Goal: Information Seeking & Learning: Learn about a topic

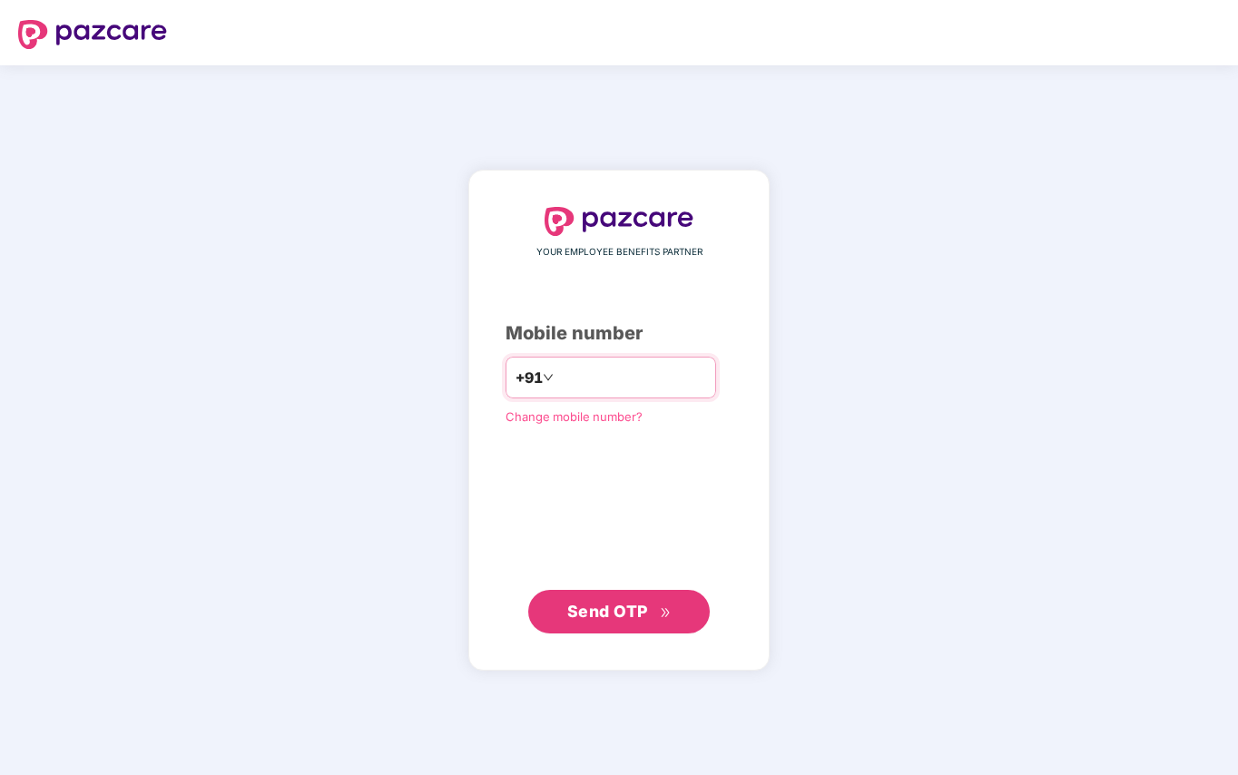
click at [595, 379] on input "number" at bounding box center [631, 377] width 149 height 29
type input "**********"
click at [602, 618] on span "Send OTP" at bounding box center [607, 610] width 81 height 19
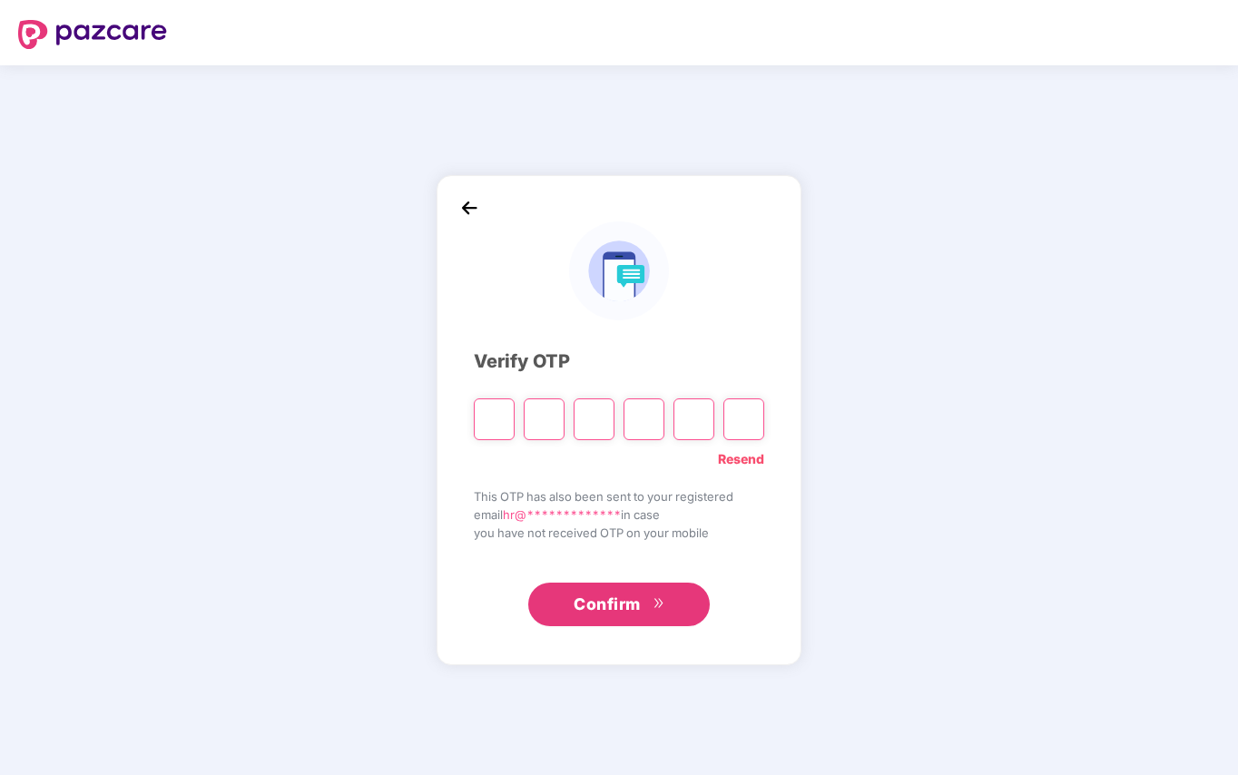
type input "*"
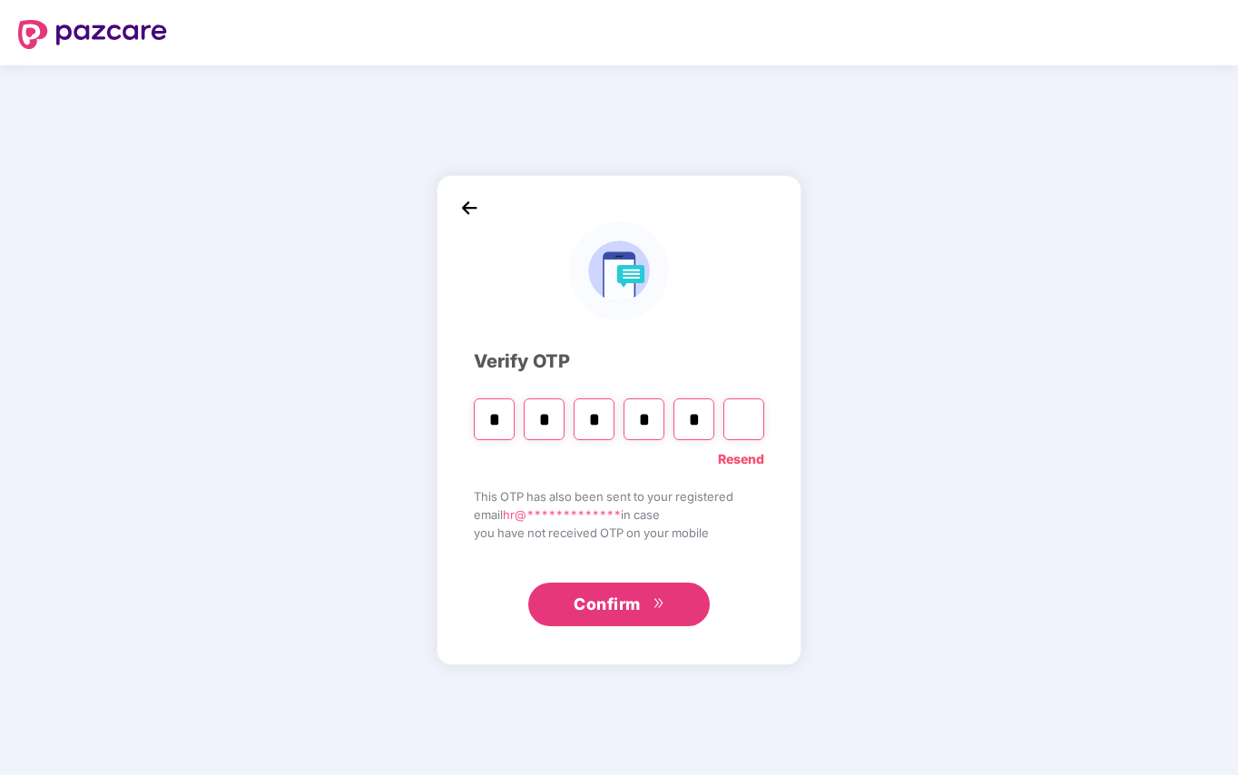
type input "*"
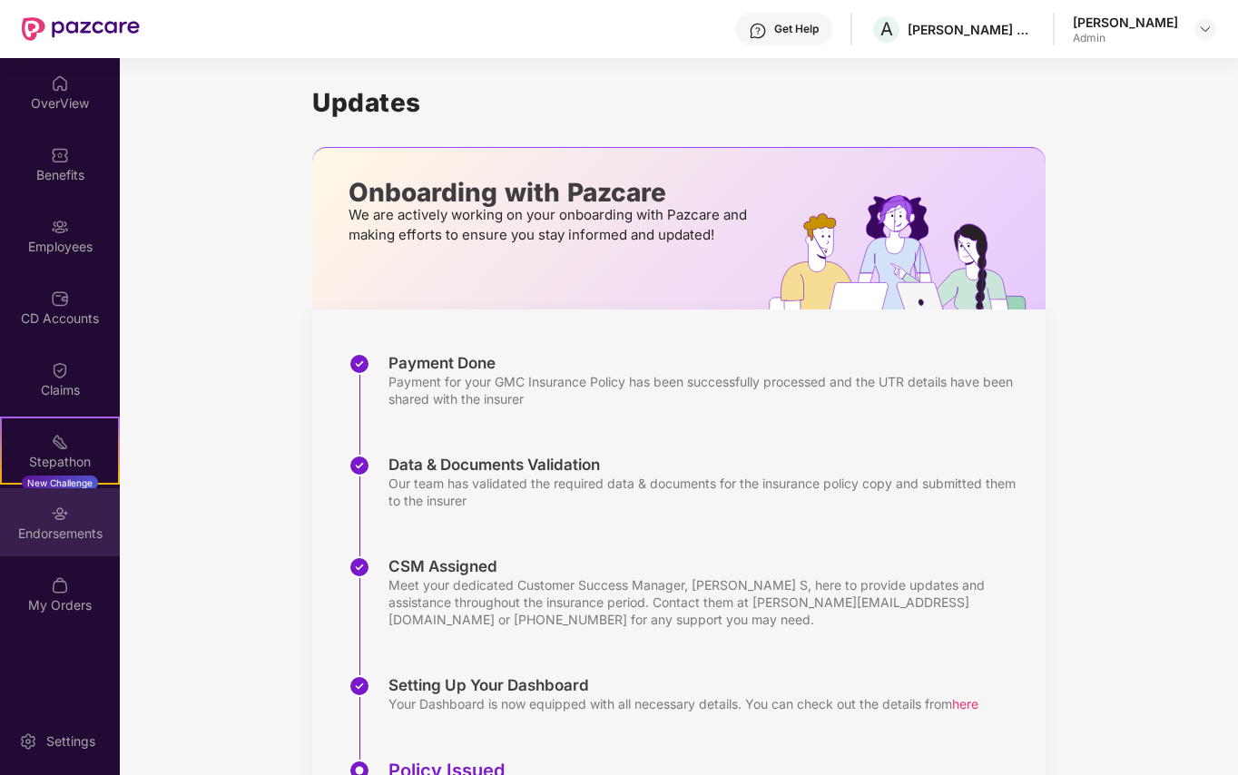
click at [56, 520] on img at bounding box center [60, 513] width 18 height 18
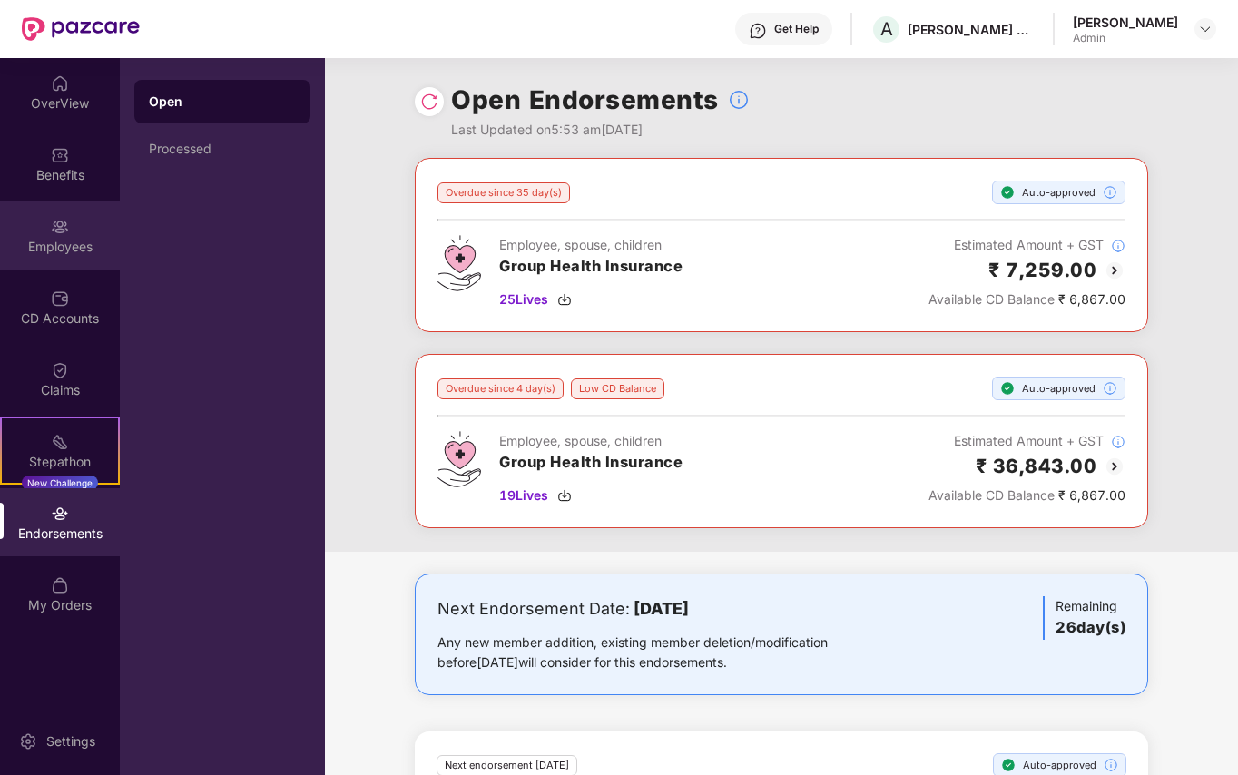
click at [63, 233] on img at bounding box center [60, 227] width 18 height 18
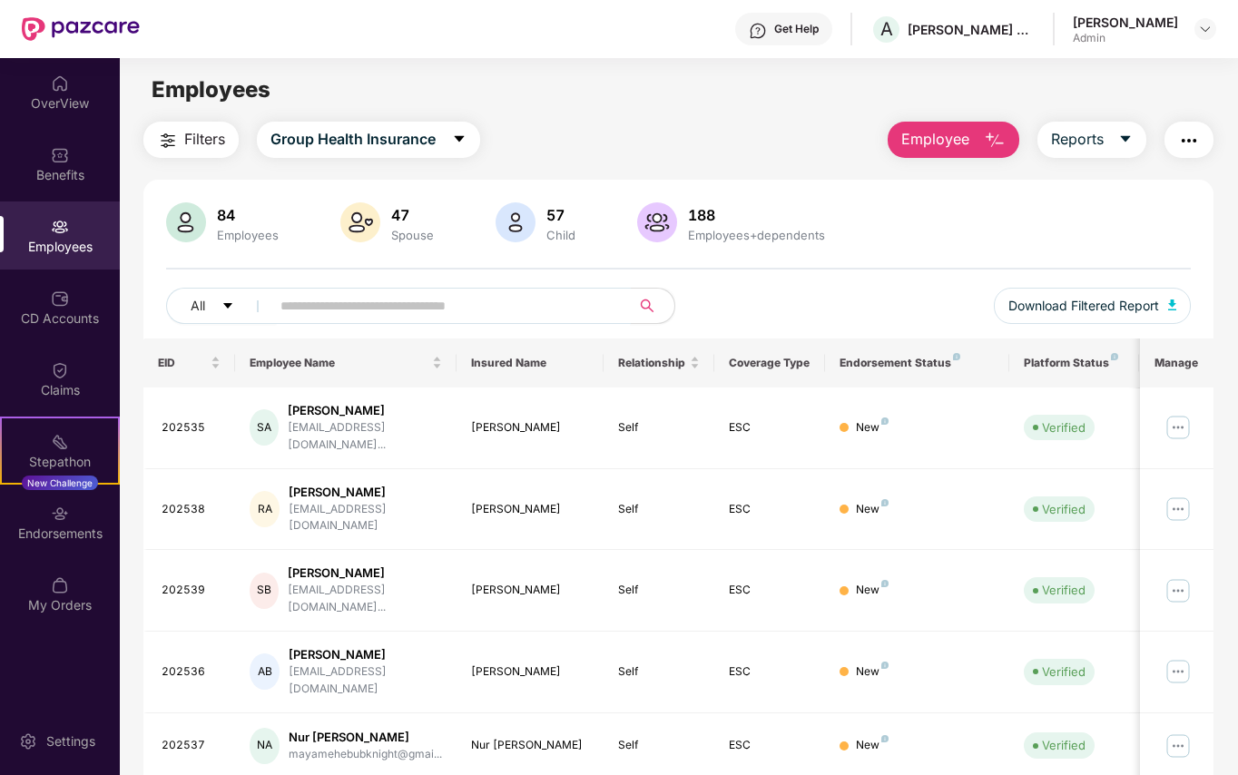
click at [327, 305] on input "text" at bounding box center [443, 305] width 326 height 27
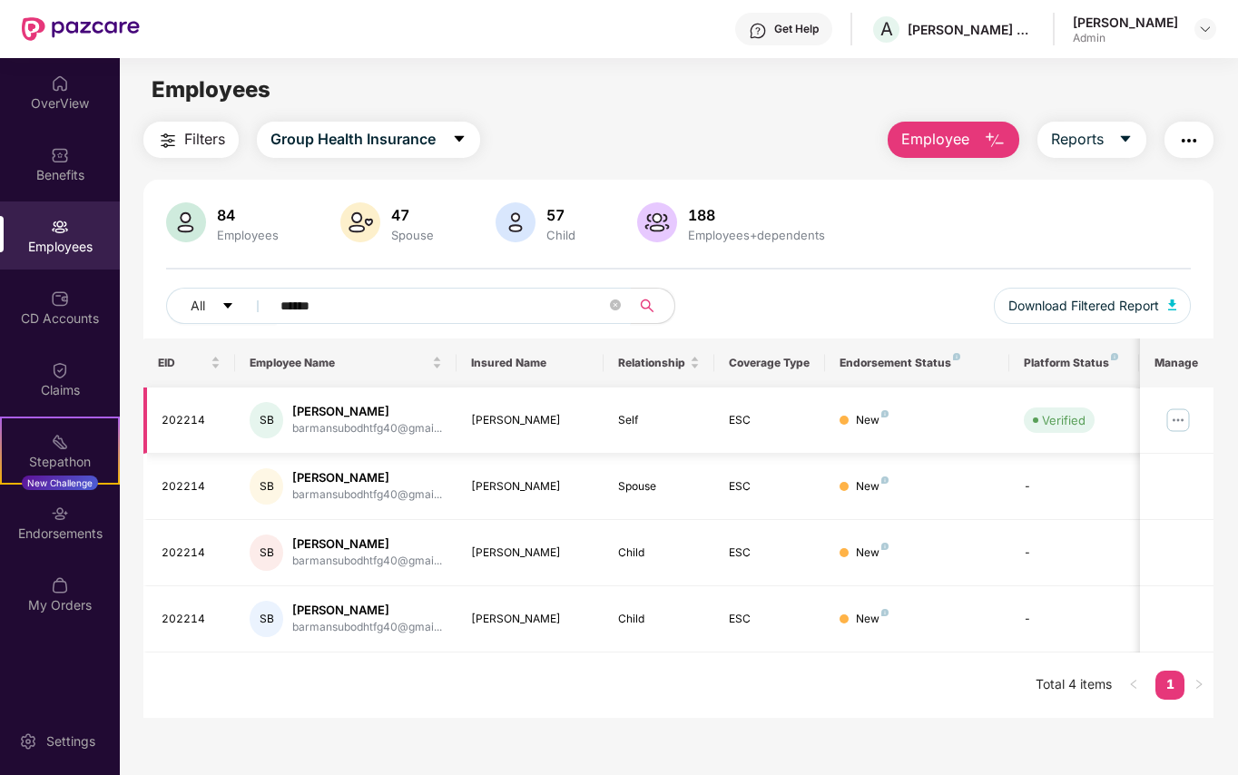
type input "******"
click at [1183, 421] on img at bounding box center [1177, 420] width 29 height 29
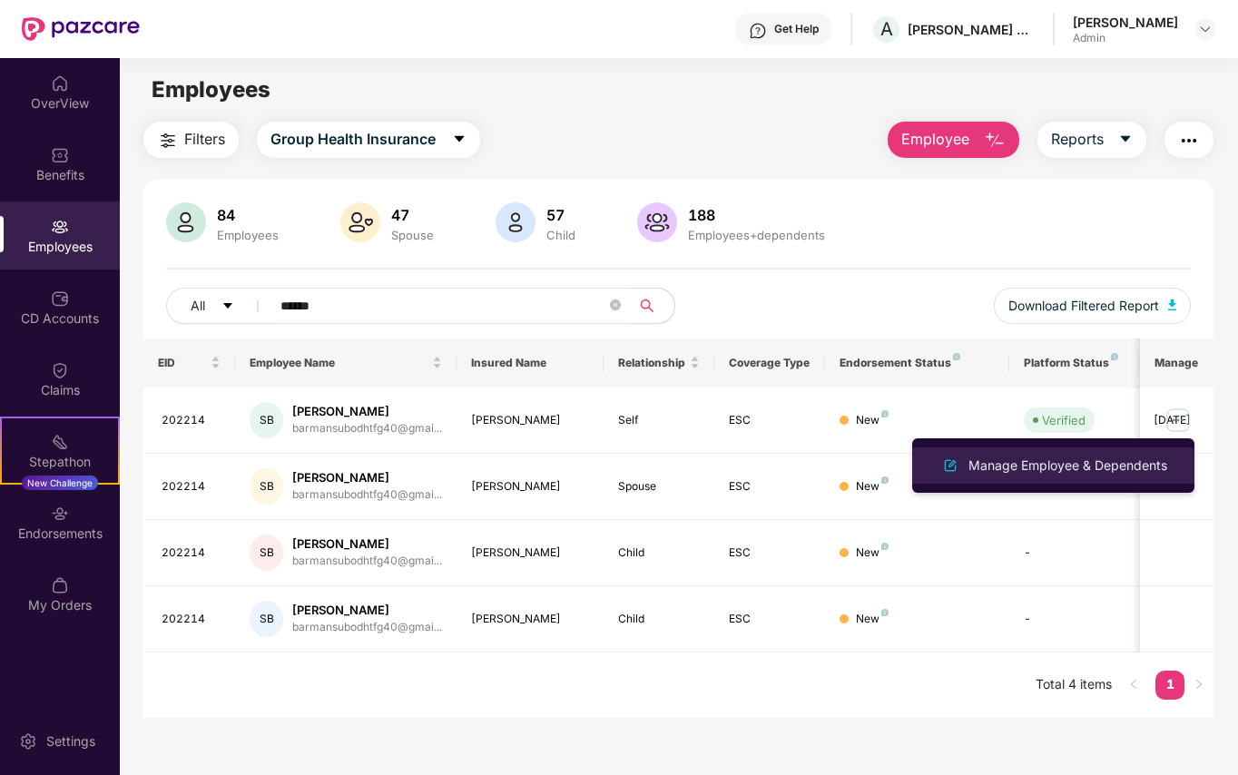
click at [1022, 461] on div "Manage Employee & Dependents" at bounding box center [1067, 465] width 206 height 20
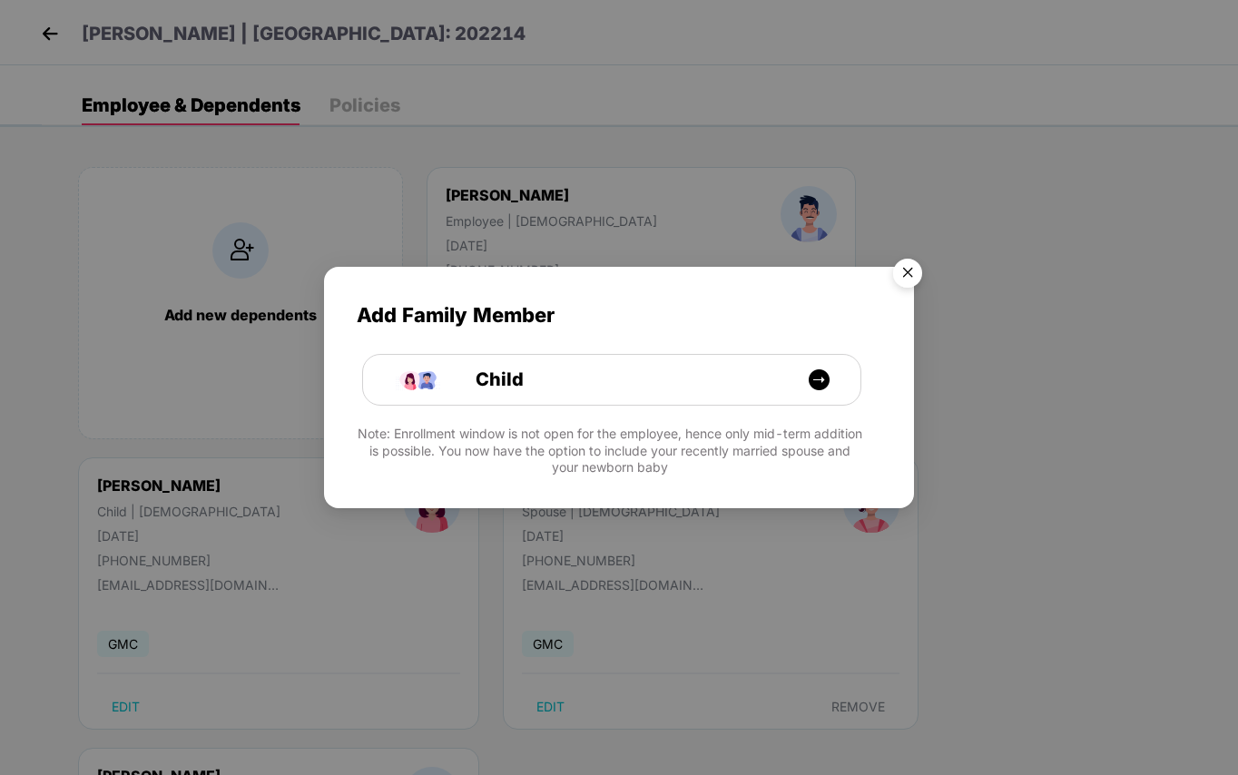
click at [908, 266] on img "Close" at bounding box center [907, 275] width 51 height 51
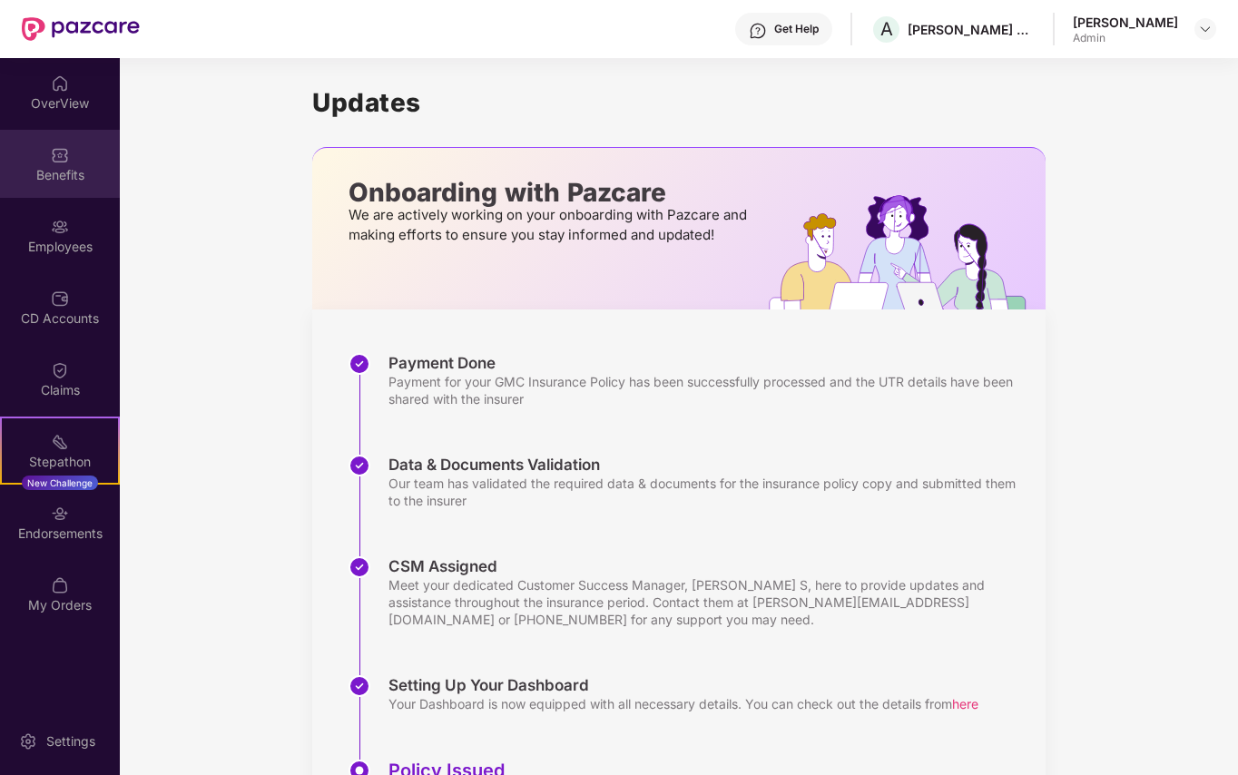
click at [56, 171] on div "Benefits" at bounding box center [60, 175] width 120 height 18
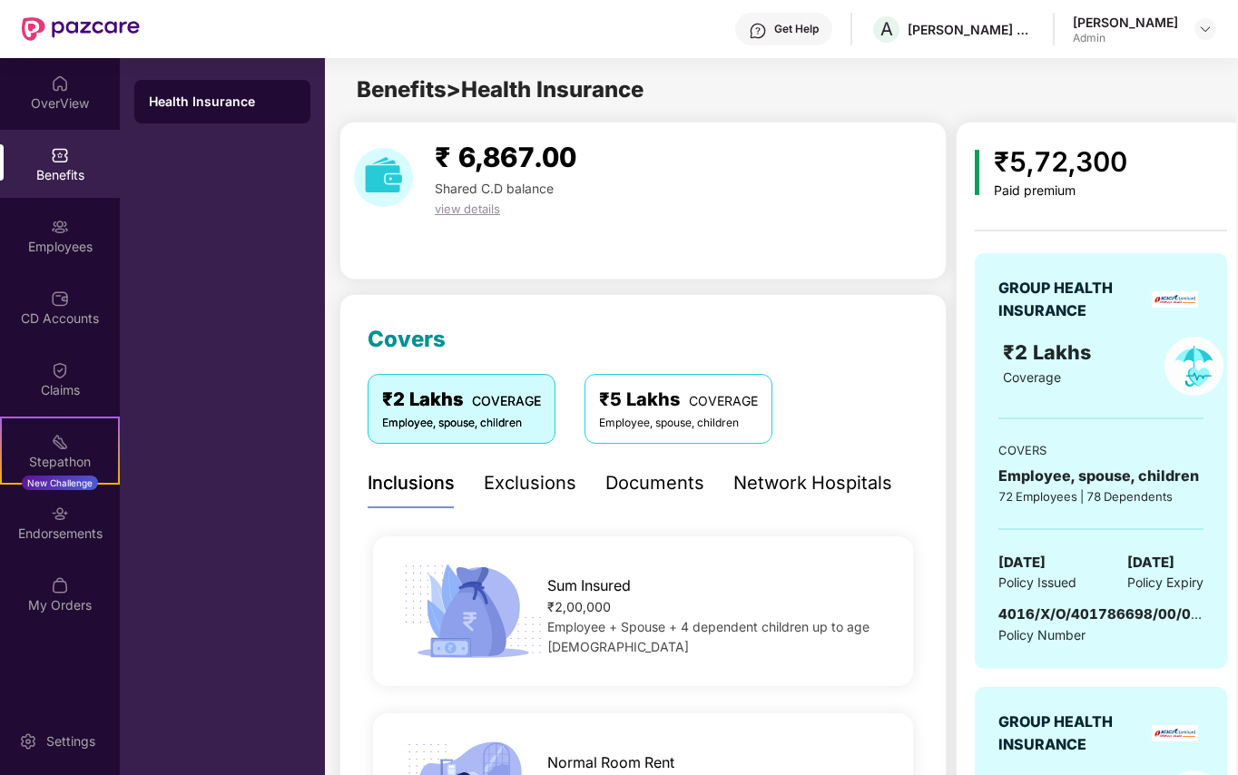
scroll to position [121, 0]
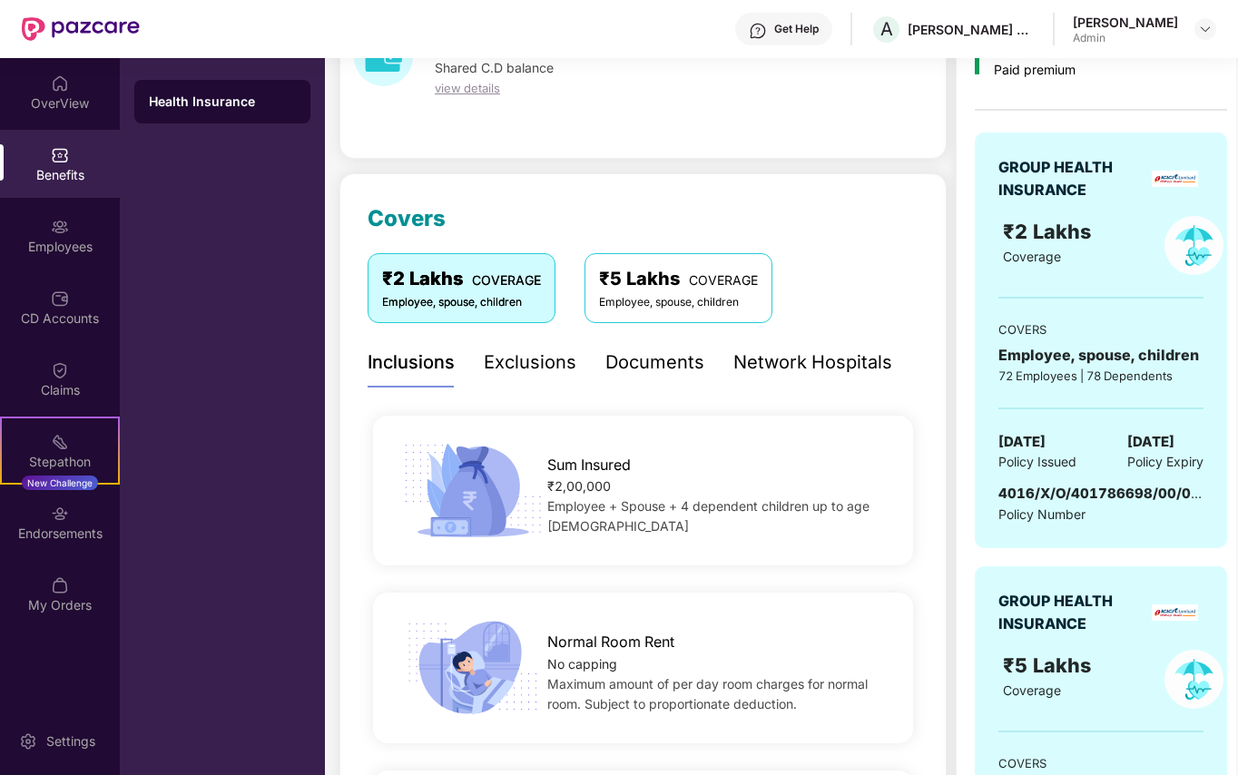
click at [778, 361] on div "Network Hospitals" at bounding box center [812, 362] width 159 height 28
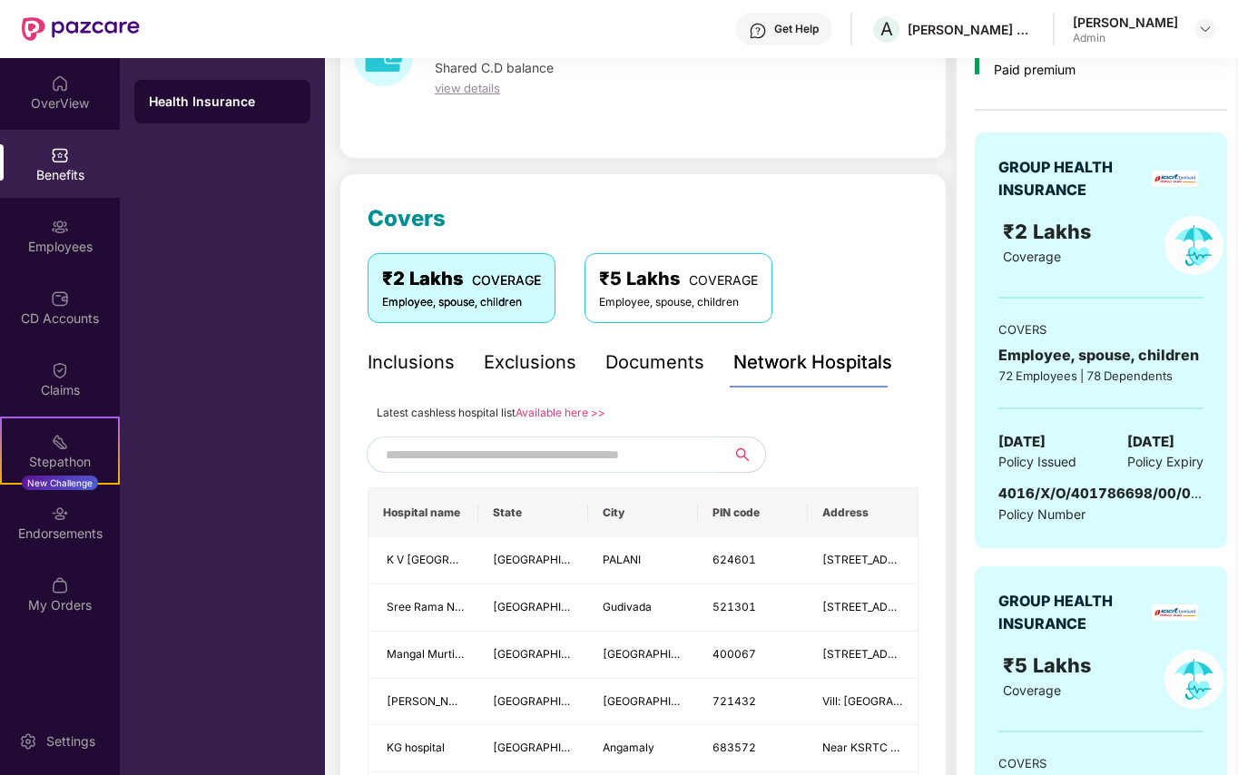
click at [686, 361] on div "Documents" at bounding box center [654, 362] width 99 height 28
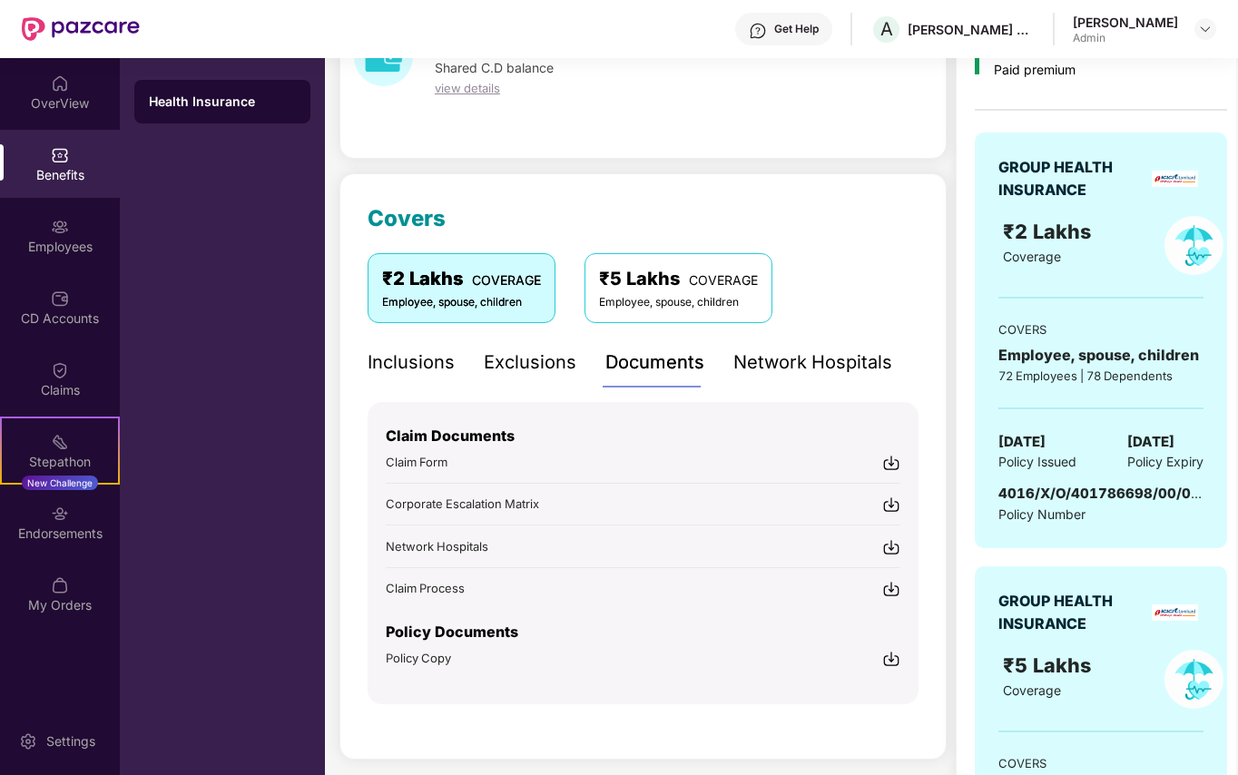
click at [532, 361] on div "Exclusions" at bounding box center [530, 362] width 93 height 28
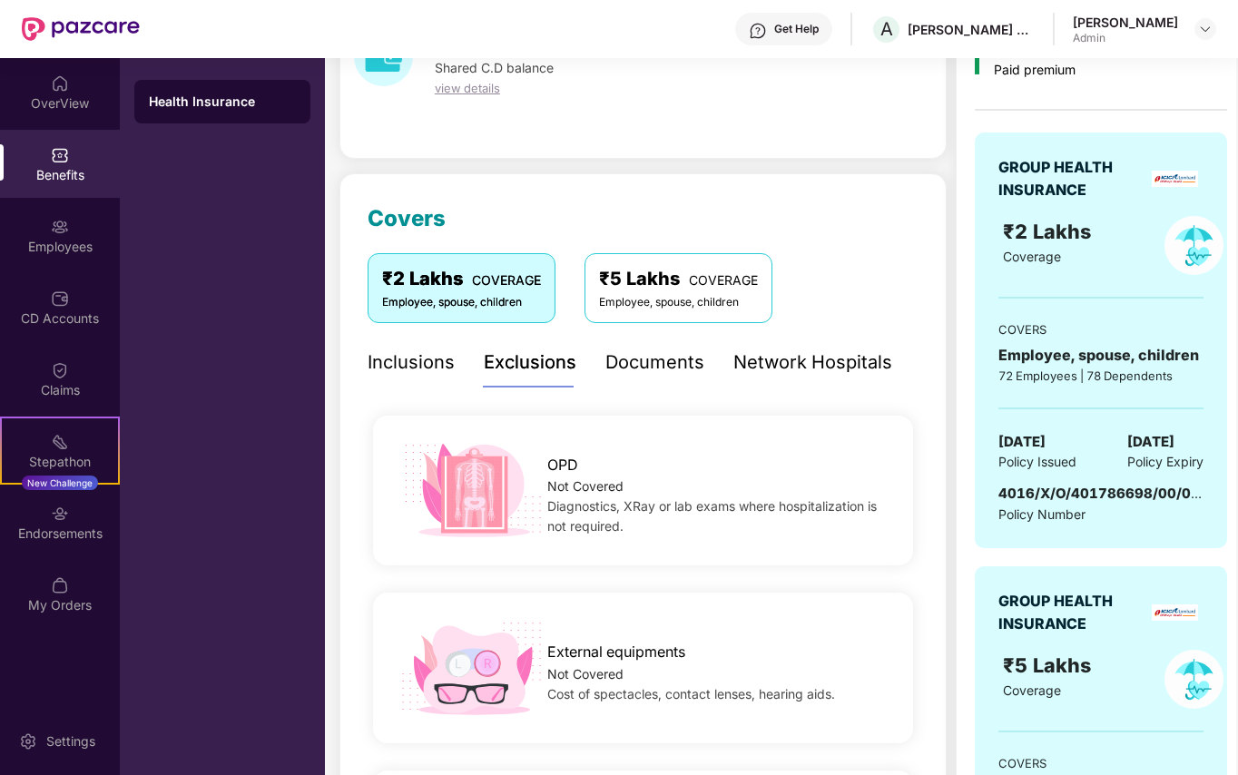
click at [441, 357] on div "Inclusions" at bounding box center [410, 362] width 87 height 28
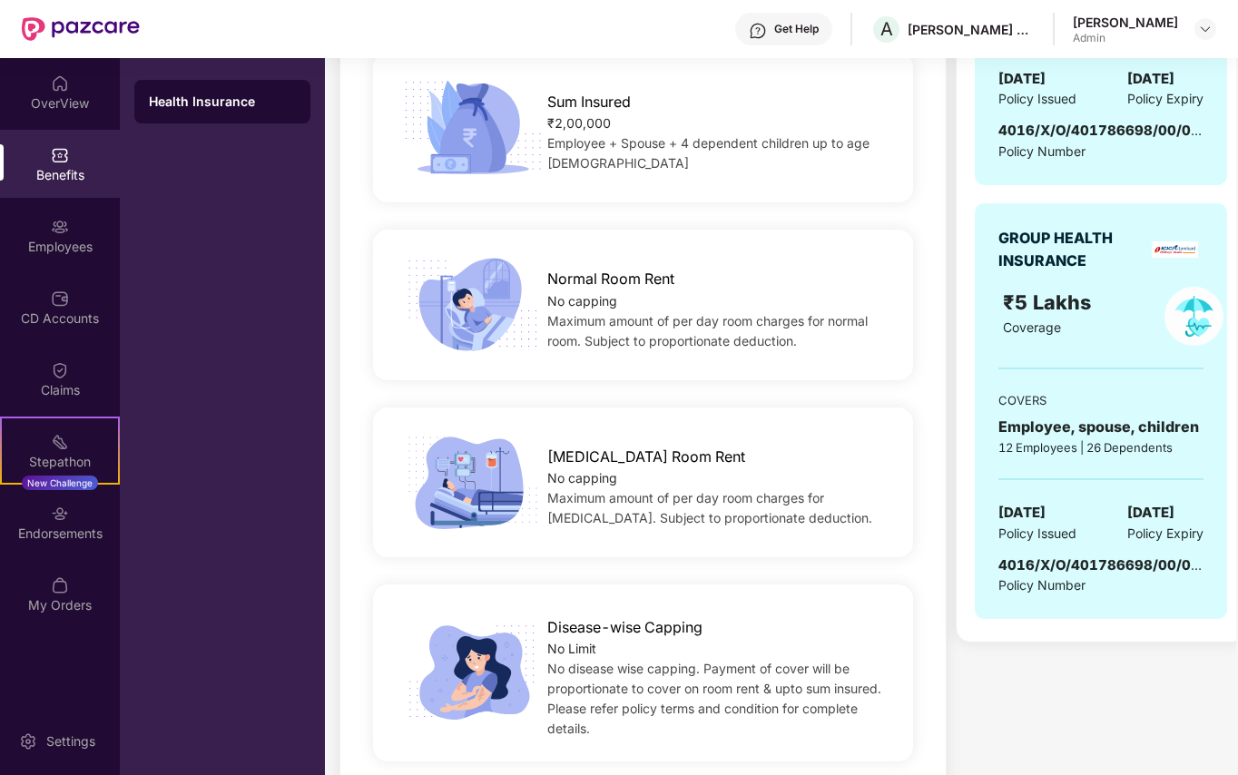
scroll to position [604, 0]
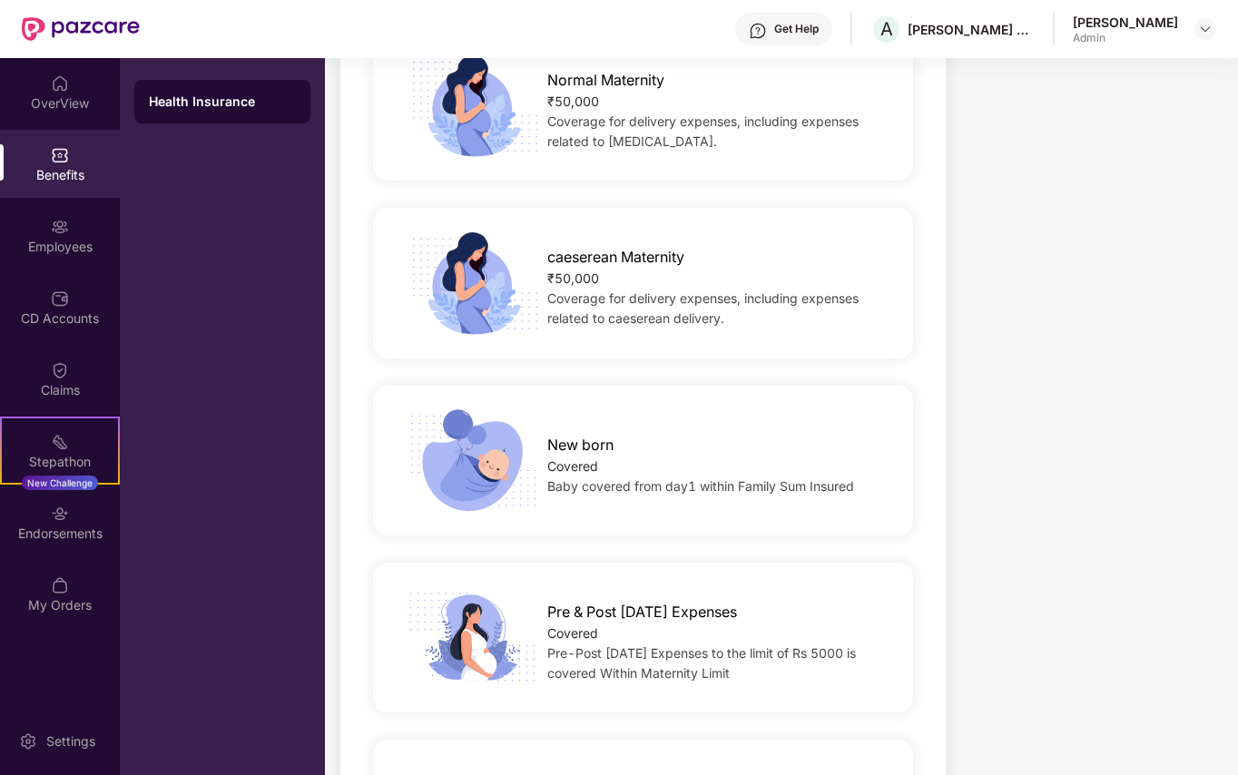
scroll to position [1877, 0]
